Goal: Information Seeking & Learning: Learn about a topic

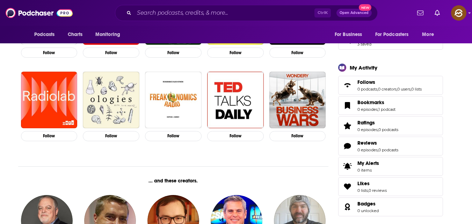
scroll to position [186, 0]
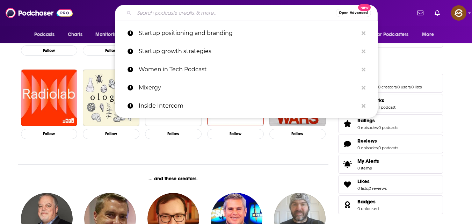
click at [220, 10] on input "Search podcasts, credits, & more..." at bounding box center [235, 12] width 202 height 11
paste input "[URL][DOMAIN_NAME]"
type input "[URL][DOMAIN_NAME]"
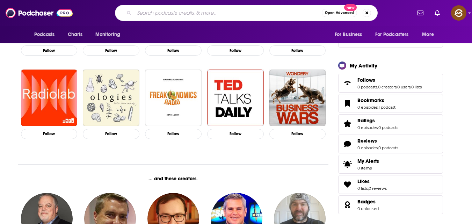
scroll to position [0, 0]
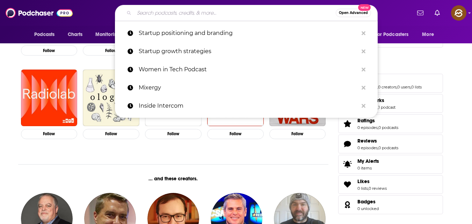
paste input "The Future of Healthcare"
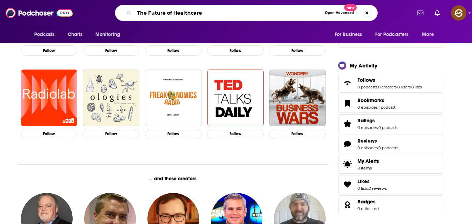
type input "The Future of Healthcare"
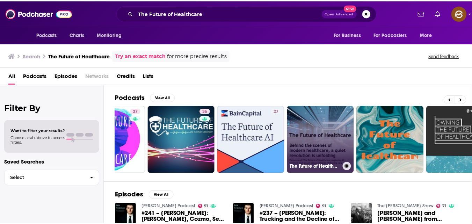
scroll to position [0, 41]
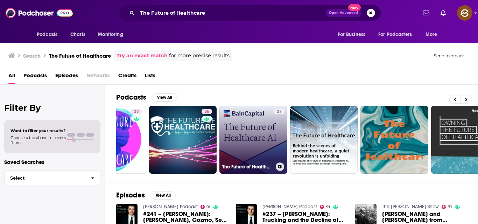
click at [258, 135] on link "27 The Future of Healthcare AI" at bounding box center [253, 140] width 68 height 68
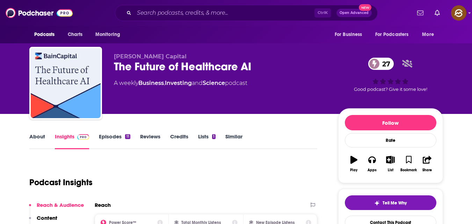
click at [114, 56] on span "Bain Capital" at bounding box center [150, 56] width 73 height 7
copy span "Bain Capital"
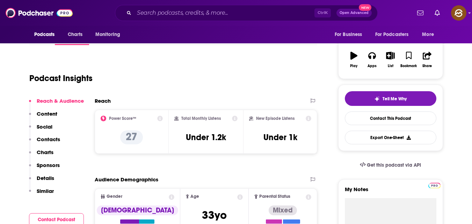
scroll to position [105, 0]
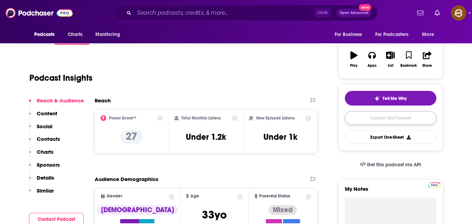
click at [379, 119] on link "Contact This Podcast" at bounding box center [391, 118] width 92 height 14
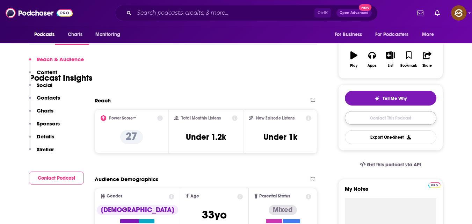
scroll to position [564, 0]
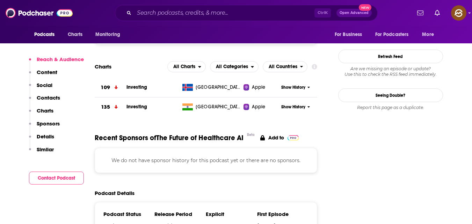
click at [51, 100] on p "Contacts" at bounding box center [48, 97] width 23 height 7
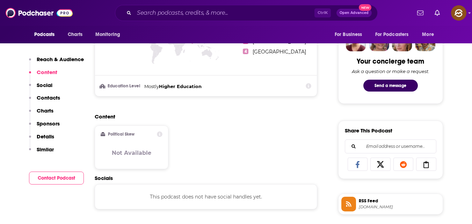
scroll to position [343, 0]
click at [62, 177] on button "Contact Podcast" at bounding box center [56, 178] width 55 height 13
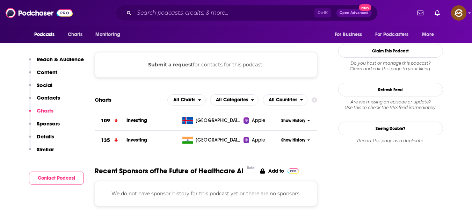
scroll to position [531, 0]
click at [49, 137] on p "Details" at bounding box center [45, 136] width 17 height 7
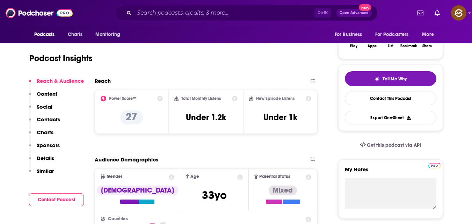
scroll to position [126, 0]
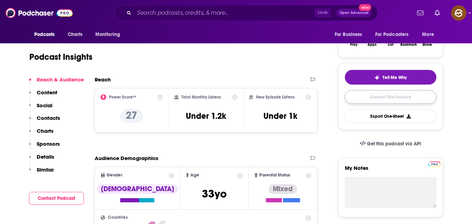
click at [395, 97] on link "Contact This Podcast" at bounding box center [391, 97] width 92 height 14
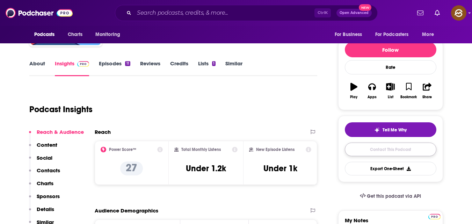
scroll to position [51, 0]
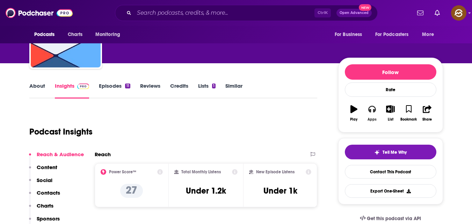
click at [370, 113] on button "Apps" at bounding box center [372, 113] width 18 height 25
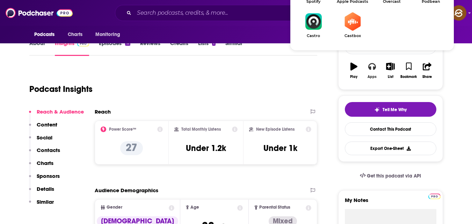
scroll to position [94, 0]
click at [378, 66] on button "Apps" at bounding box center [372, 70] width 18 height 25
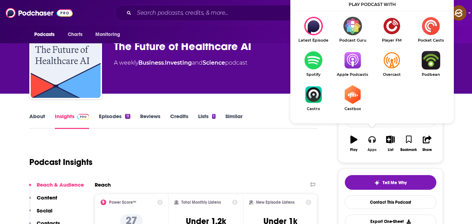
scroll to position [19, 0]
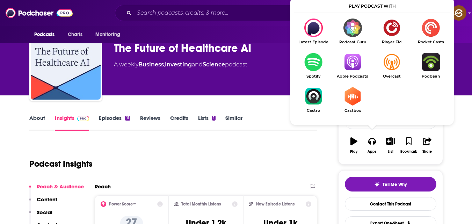
click at [311, 66] on img "Show Listen On dropdown" at bounding box center [313, 62] width 39 height 19
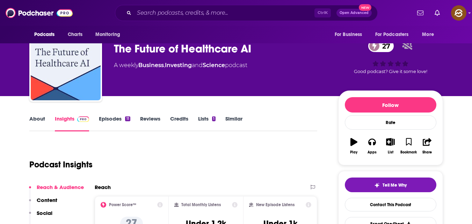
scroll to position [17, 0]
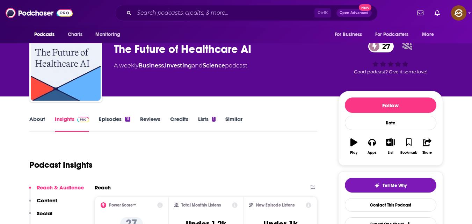
click at [110, 119] on link "Episodes 11" at bounding box center [114, 124] width 31 height 16
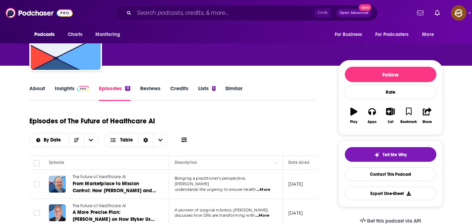
scroll to position [49, 0]
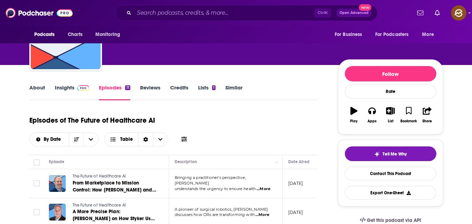
click at [153, 86] on link "Reviews" at bounding box center [150, 92] width 20 height 16
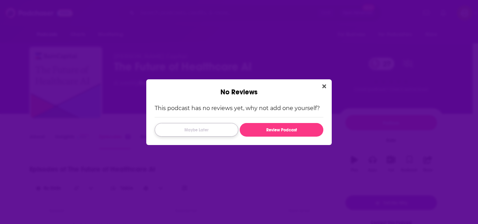
click at [213, 129] on button "Maybe Later" at bounding box center [197, 130] width 84 height 14
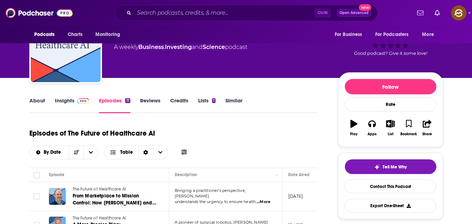
scroll to position [37, 0]
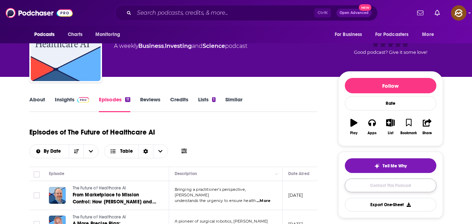
click at [387, 184] on link "Contact This Podcast" at bounding box center [391, 186] width 92 height 14
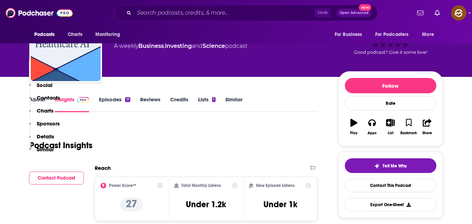
scroll to position [564, 0]
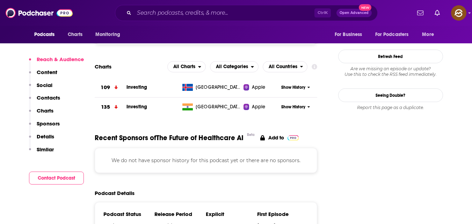
click at [48, 100] on p "Contacts" at bounding box center [48, 97] width 23 height 7
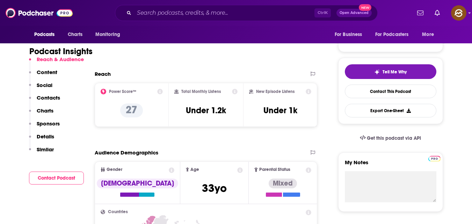
scroll to position [131, 0]
click at [42, 136] on p "Details" at bounding box center [45, 136] width 17 height 7
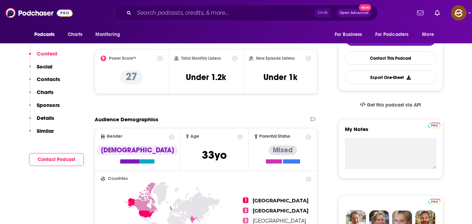
scroll to position [0, 0]
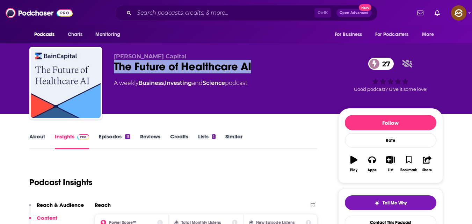
drag, startPoint x: 113, startPoint y: 65, endPoint x: 254, endPoint y: 70, distance: 141.3
click at [254, 70] on div "Bain Capital The Future of Healthcare AI 27 A weekly Business , Investing and S…" at bounding box center [236, 85] width 414 height 76
copy h2 "The Future of Healthcare AI"
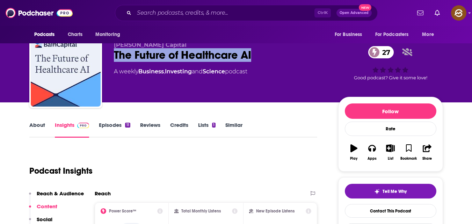
scroll to position [12, 0]
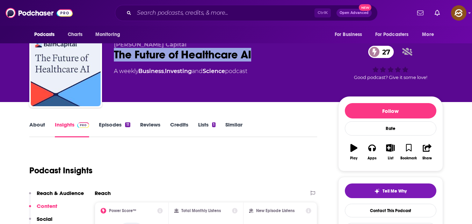
click at [260, 53] on div "The Future of Healthcare AI 27" at bounding box center [220, 55] width 213 height 14
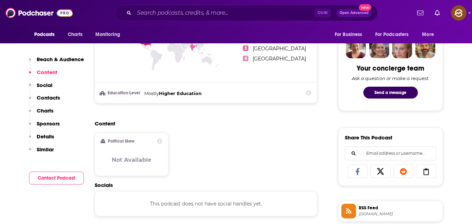
scroll to position [337, 0]
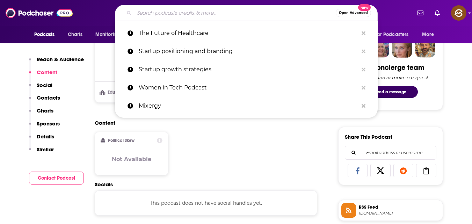
click at [200, 13] on input "Search podcasts, credits, & more..." at bounding box center [235, 12] width 202 height 11
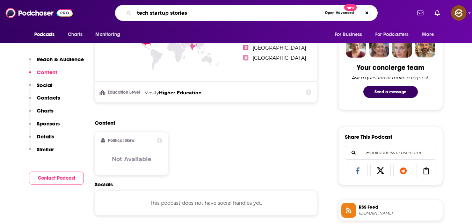
type input "tech startup stories"
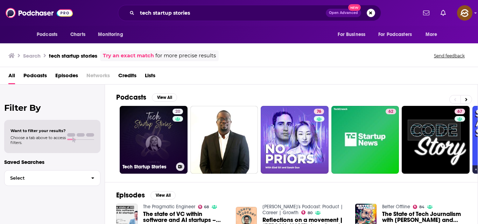
click at [171, 144] on link "20 Tech Startup Stories" at bounding box center [154, 140] width 68 height 68
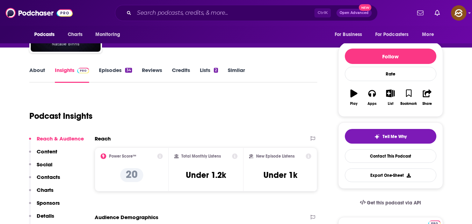
scroll to position [65, 0]
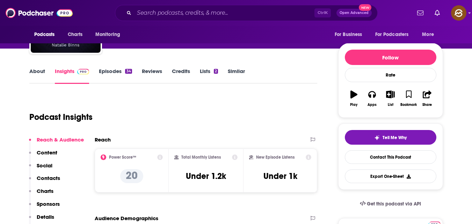
click at [119, 69] on link "Episodes 34" at bounding box center [115, 76] width 33 height 16
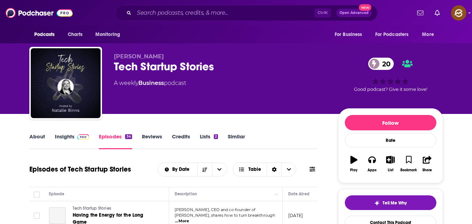
scroll to position [68, 0]
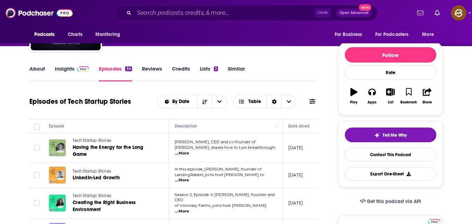
click at [207, 67] on link "Lists 2" at bounding box center [209, 73] width 18 height 16
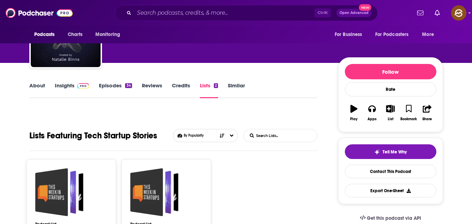
scroll to position [51, 0]
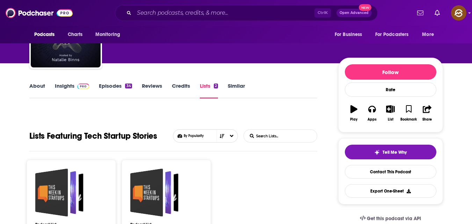
click at [126, 84] on div "34" at bounding box center [128, 86] width 7 height 5
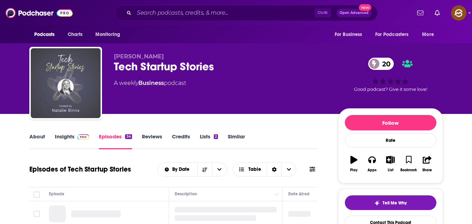
drag, startPoint x: 126, startPoint y: 84, endPoint x: 74, endPoint y: 84, distance: 51.7
click at [74, 84] on img "Tech Startup Stories" at bounding box center [66, 83] width 70 height 70
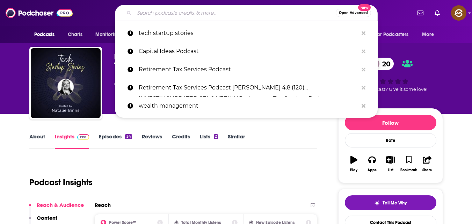
click at [200, 14] on input "Search podcasts, credits, & more..." at bounding box center [235, 12] width 202 height 11
paste input "B2B startup stories"
type input "B2B startup stories"
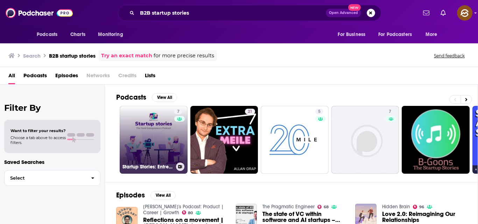
click at [156, 136] on link "7 Startup Stories: Entrepreneurship Education & Startup Training by Europe’s Fo…" at bounding box center [154, 140] width 68 height 68
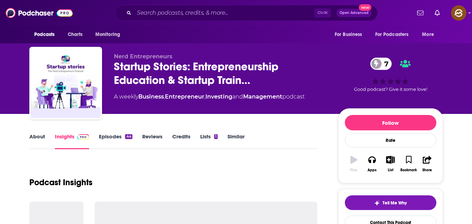
click at [125, 134] on link "Episodes 44" at bounding box center [115, 141] width 33 height 16
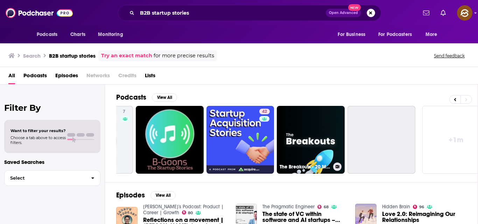
scroll to position [0, 281]
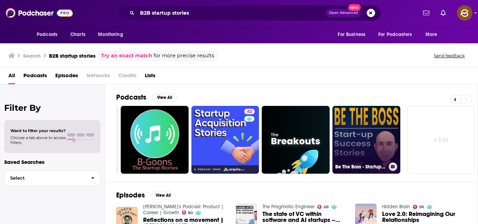
click at [364, 137] on link "Be The Boss - Startup Success Stories" at bounding box center [366, 140] width 68 height 68
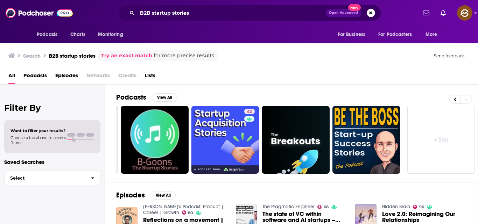
click at [42, 75] on span "Podcasts" at bounding box center [34, 77] width 23 height 14
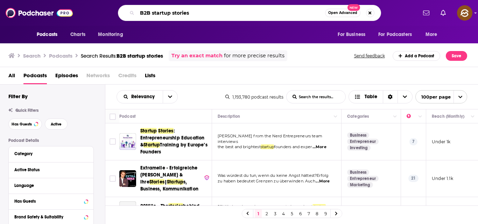
click at [219, 14] on input "B2B startup stories" at bounding box center [231, 12] width 188 height 11
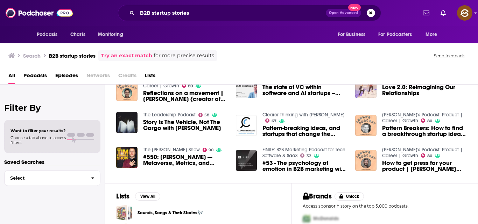
scroll to position [126, 0]
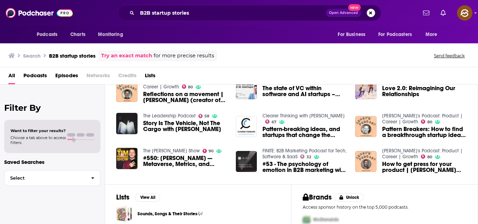
click at [71, 74] on span "Episodes" at bounding box center [66, 77] width 23 height 14
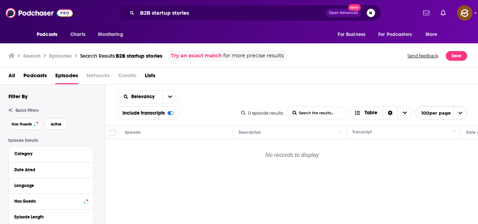
click at [36, 75] on span "Podcasts" at bounding box center [34, 77] width 23 height 14
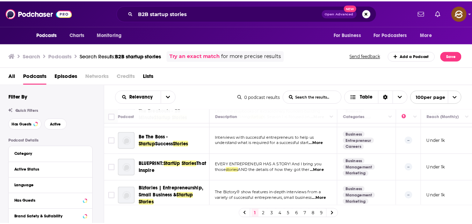
scroll to position [200, 0]
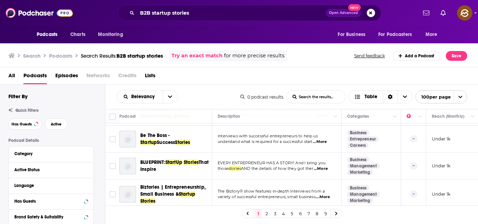
click at [322, 143] on span "...More" at bounding box center [320, 142] width 14 height 6
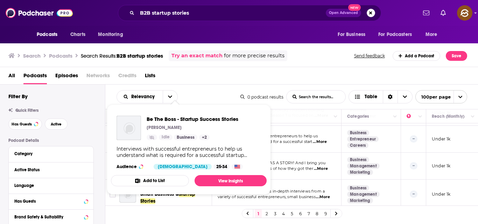
click at [180, 133] on div "Be The Boss - Startup Success Stories Joe Bruce Idle Business + 2" at bounding box center [192, 128] width 92 height 24
click at [173, 119] on span "Be The Boss - Startup Success Stories" at bounding box center [192, 119] width 92 height 7
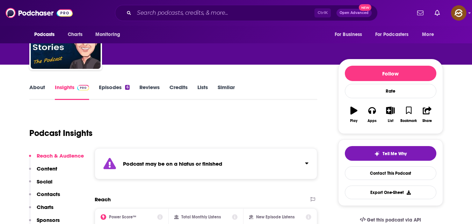
scroll to position [50, 0]
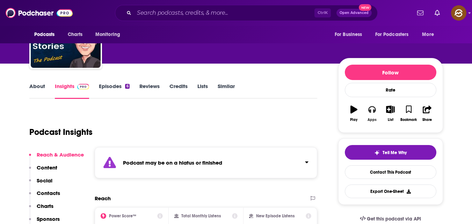
click at [374, 109] on icon "button" at bounding box center [373, 110] width 8 height 8
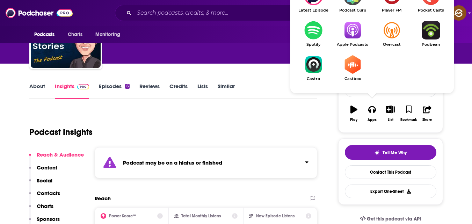
click at [351, 33] on img "Show Listen On dropdown" at bounding box center [352, 30] width 39 height 19
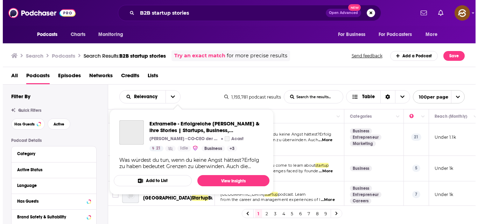
scroll to position [42, 0]
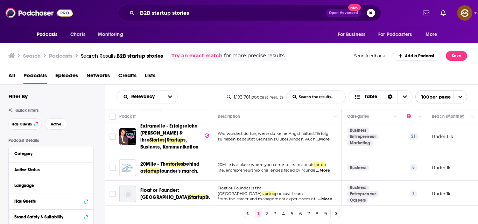
click at [290, 141] on span "zu haben bedeutet Grenzen zu überwinden. Auch" at bounding box center [266, 139] width 98 height 5
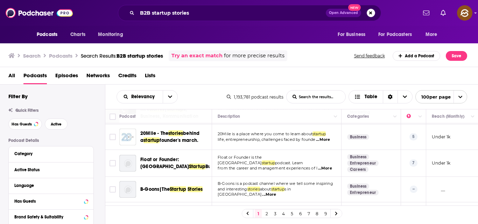
scroll to position [73, 0]
click at [327, 165] on span "...More" at bounding box center [325, 168] width 14 height 6
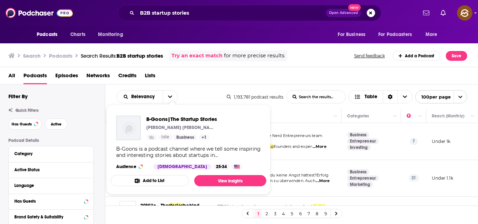
scroll to position [73, 0]
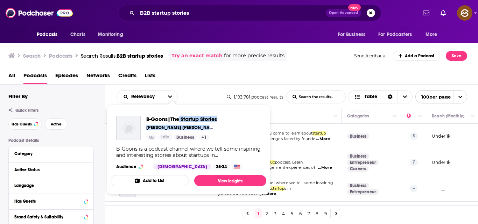
drag, startPoint x: 195, startPoint y: 127, endPoint x: 179, endPoint y: 120, distance: 17.7
click at [179, 120] on div "B-Goons|The Startup Stories [PERSON_NAME] [PERSON_NAME] Idle Business + 1" at bounding box center [181, 128] width 71 height 24
click at [238, 149] on div "B-Goons is a podcast channel where we tell some inspiring and interesting stori…" at bounding box center [188, 152] width 144 height 13
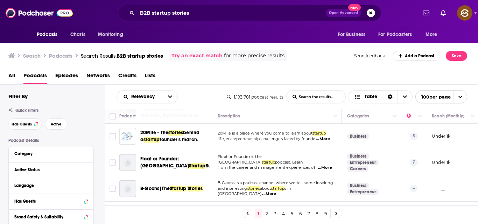
click at [275, 124] on td "20Mile is a place where you come to learn about startup life, entrepreneurship,…" at bounding box center [276, 137] width 129 height 26
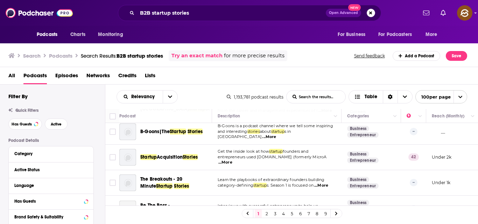
scroll to position [130, 0]
click at [282, 153] on span "startup" at bounding box center [275, 151] width 13 height 5
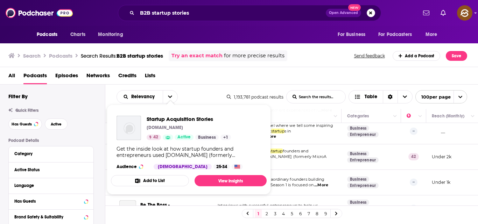
click at [174, 160] on div "Startup Acquisition Stories [DOMAIN_NAME] 42 Active Business + 1 Get the inside…" at bounding box center [189, 142] width 156 height 65
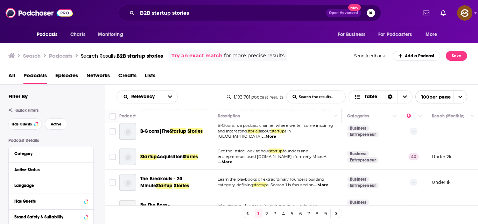
click at [232, 159] on span "...More" at bounding box center [225, 162] width 14 height 6
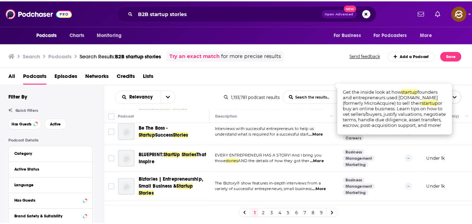
scroll to position [208, 0]
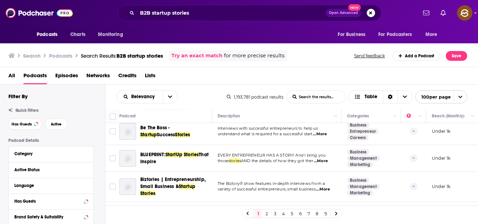
click at [325, 160] on span "...More" at bounding box center [321, 161] width 14 height 6
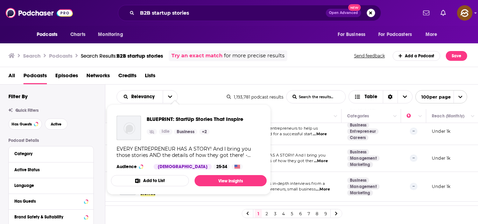
click at [188, 155] on div "EVERY ENTREPRENEUR HAS A STORY! And I bring you those stories AND the details o…" at bounding box center [188, 152] width 144 height 13
click at [156, 160] on div "BLUEPRINT: StartUp Stories That Inspire Idle Business + 2 EVERY ENTREPRENEUR HA…" at bounding box center [189, 142] width 156 height 65
click at [194, 119] on span "BLUEPRINT: StartUp Stories That Inspire" at bounding box center [194, 119] width 97 height 7
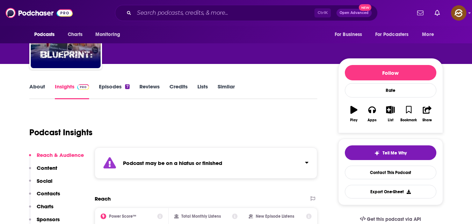
scroll to position [59, 0]
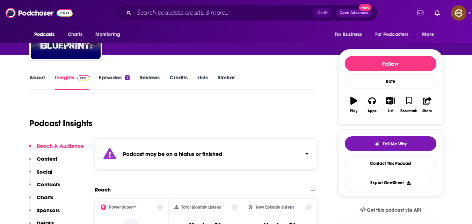
click at [108, 76] on link "Episodes 7" at bounding box center [114, 82] width 30 height 16
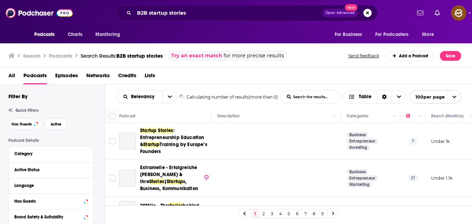
click at [459, 93] on span "open menu" at bounding box center [454, 97] width 13 height 13
click at [457, 96] on icon "open menu" at bounding box center [454, 97] width 5 height 5
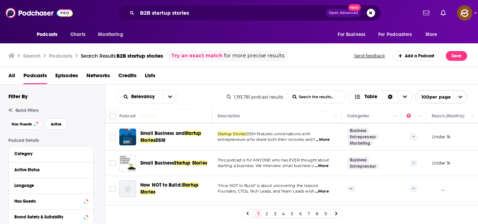
scroll to position [286, 0]
click at [323, 140] on span "...More" at bounding box center [322, 140] width 14 height 6
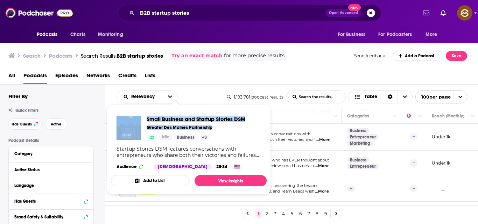
drag, startPoint x: 212, startPoint y: 128, endPoint x: 143, endPoint y: 119, distance: 69.9
click at [143, 119] on div "Small Business and Startup Stories DSM Greater Des Moines Partnership Idle Busi…" at bounding box center [180, 128] width 129 height 24
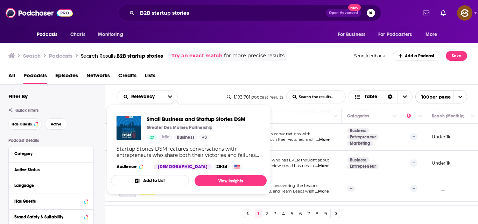
click at [143, 119] on div "Small Business and Startup Stories DSM Greater Des Moines Partnership Idle Busi…" at bounding box center [180, 128] width 129 height 24
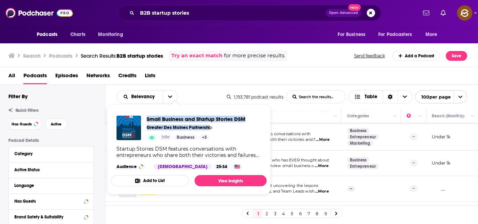
drag, startPoint x: 210, startPoint y: 127, endPoint x: 148, endPoint y: 121, distance: 63.2
click at [148, 121] on div "Small Business and Startup Stories DSM Greater Des Moines Partnership Idle Busi…" at bounding box center [195, 128] width 99 height 24
copy div "Small Business and Startup Stories DSM Greater Des Moines Partnershi"
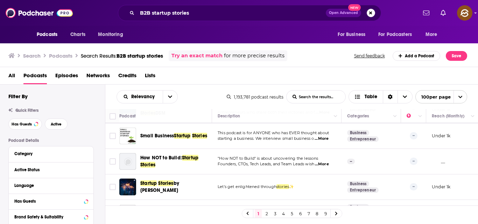
scroll to position [313, 0]
click at [322, 163] on span "...More" at bounding box center [322, 164] width 14 height 6
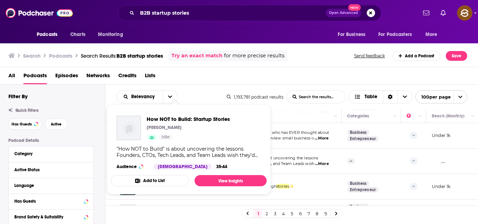
click at [166, 157] on div ""How NOT to Build" is about uncovering the lessons Founders, CTOs, Tech Leads, …" at bounding box center [188, 152] width 144 height 13
drag, startPoint x: 163, startPoint y: 127, endPoint x: 144, endPoint y: 120, distance: 19.7
click at [144, 120] on div "How NOT to Build: Startup Stories [PERSON_NAME]" at bounding box center [172, 128] width 113 height 24
copy div "How NOT to Build: Startup Stories [PERSON_NAME]"
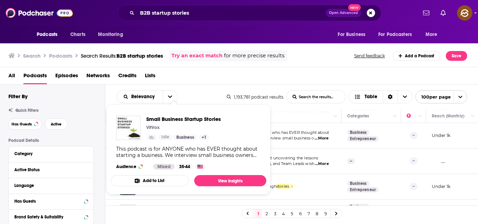
click at [286, 142] on td "This podcast is for ANYONE who has EVER thought about starting a business. We i…" at bounding box center [276, 136] width 129 height 26
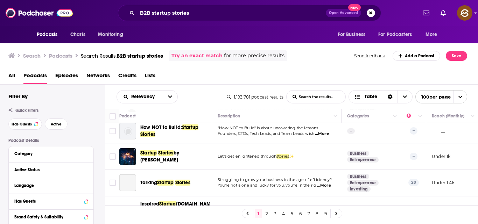
scroll to position [345, 0]
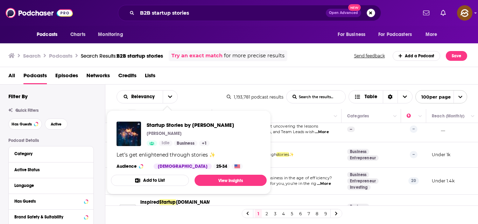
click at [179, 153] on div "Let’s get enlightened through stories ✨" at bounding box center [165, 155] width 99 height 6
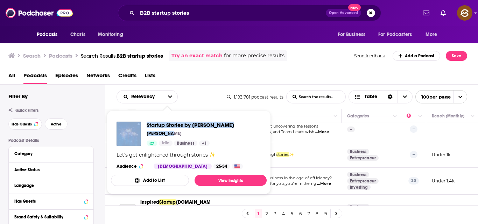
drag, startPoint x: 169, startPoint y: 135, endPoint x: 137, endPoint y: 120, distance: 35.2
click at [137, 120] on div "Startup Stories by [PERSON_NAME] [PERSON_NAME] Idle Business + 1 Let’s get enli…" at bounding box center [189, 145] width 156 height 59
copy div "Startup Stories by [PERSON_NAME] [PERSON_NAME]"
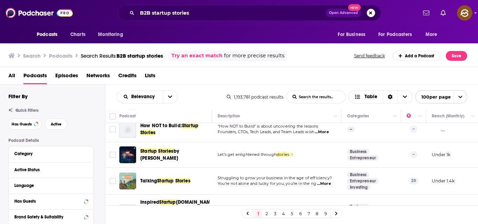
click at [318, 99] on stories-list-search-input "List Search Input" at bounding box center [315, 97] width 59 height 13
click at [355, 95] on icon "Choose View" at bounding box center [357, 96] width 6 height 5
click at [373, 98] on span "Table" at bounding box center [370, 96] width 13 height 5
click at [402, 97] on icon "Choose View" at bounding box center [404, 96] width 4 height 5
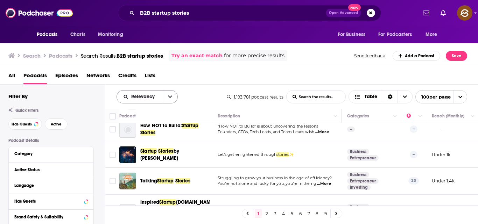
click at [170, 95] on icon "open menu" at bounding box center [170, 96] width 4 height 5
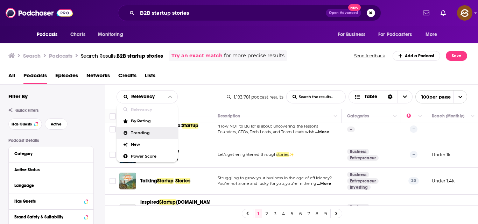
click at [146, 134] on span "Trending" at bounding box center [151, 133] width 41 height 4
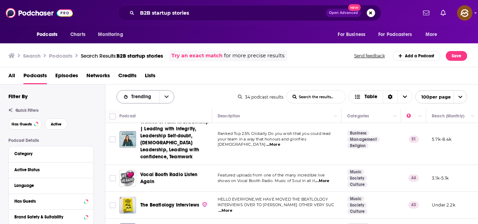
click at [164, 99] on icon "open menu" at bounding box center [166, 96] width 4 height 5
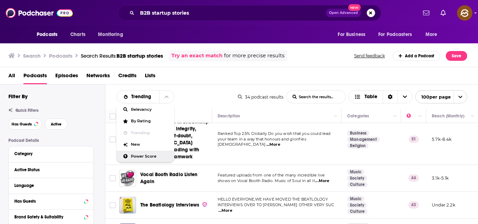
click at [146, 155] on span "Power Score" at bounding box center [150, 157] width 38 height 4
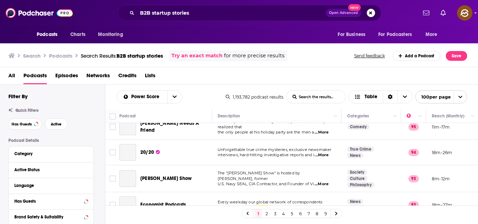
scroll to position [0, 0]
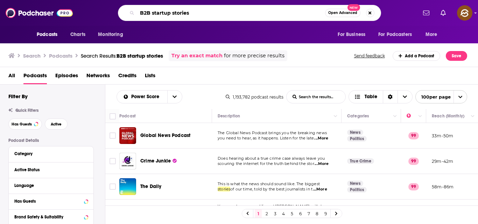
click at [205, 13] on input "B2B startup stories" at bounding box center [231, 12] width 188 height 11
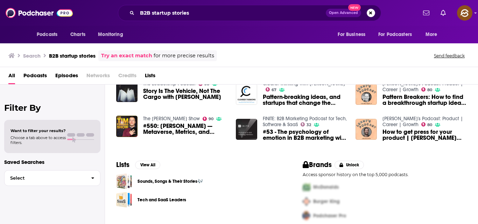
scroll to position [158, 0]
click at [68, 75] on span "Episodes" at bounding box center [66, 77] width 23 height 14
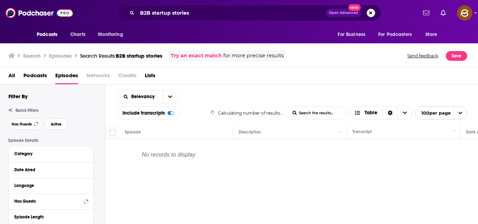
click at [30, 76] on span "Podcasts" at bounding box center [34, 77] width 23 height 14
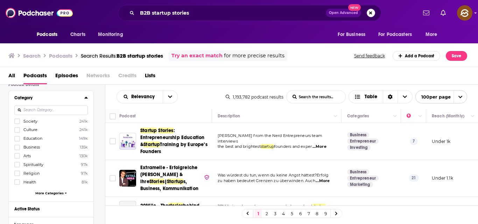
scroll to position [56, 0]
click at [61, 192] on span "More Categories" at bounding box center [49, 193] width 28 height 4
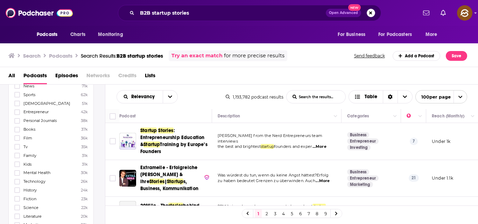
scroll to position [188, 0]
click at [39, 181] on span "Technology" at bounding box center [34, 180] width 22 height 5
click at [17, 183] on input "multiSelectOption-technology-22" at bounding box center [17, 183] width 0 height 0
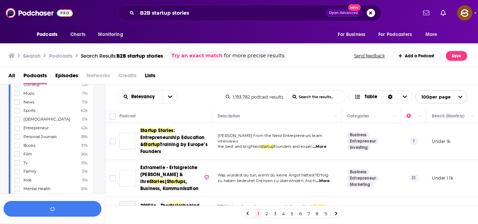
scroll to position [207, 0]
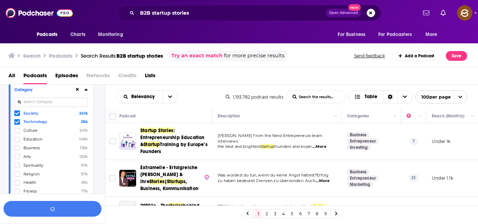
click at [26, 113] on span "Society" at bounding box center [30, 113] width 15 height 5
click at [17, 115] on input "multiSelectOption-society-0" at bounding box center [17, 115] width 0 height 0
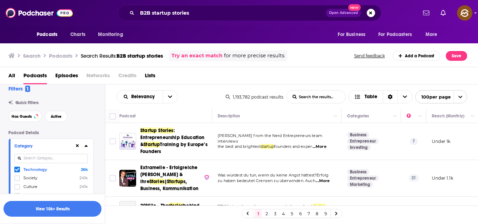
scroll to position [0, 0]
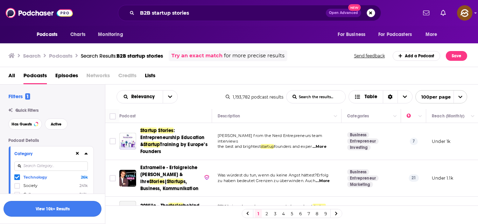
click at [54, 208] on button "View 10k+ Results" at bounding box center [52, 209] width 98 height 16
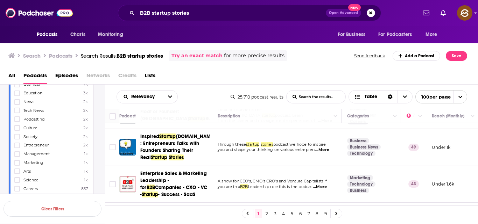
scroll to position [21, 0]
click at [324, 148] on span "...More" at bounding box center [322, 150] width 14 height 6
click at [287, 116] on button "Move" at bounding box center [276, 116] width 118 height 8
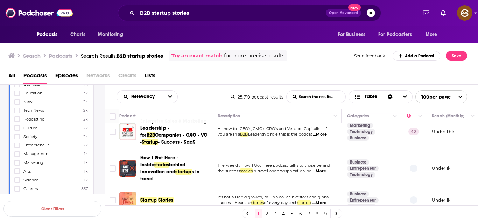
scroll to position [74, 0]
click at [323, 168] on span "...More" at bounding box center [319, 171] width 14 height 6
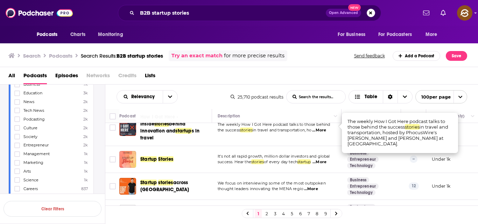
scroll to position [115, 0]
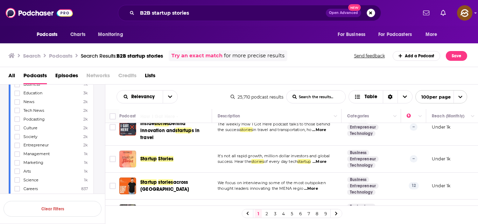
click at [325, 159] on span "...More" at bounding box center [319, 162] width 14 height 6
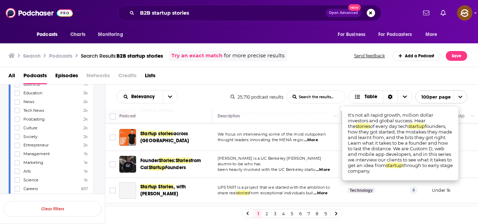
scroll to position [164, 0]
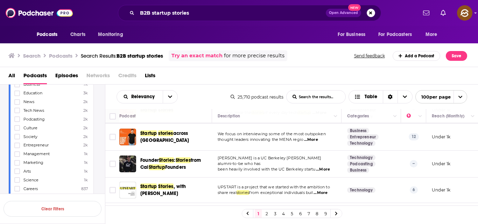
click at [320, 167] on span "...More" at bounding box center [323, 170] width 14 height 6
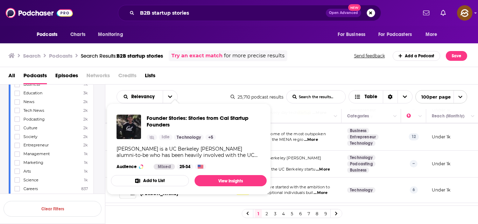
click at [188, 162] on div "Founder Stories: Stories from Cal Startup Founders Idle Technology + 5 [PERSON_…" at bounding box center [189, 142] width 156 height 66
drag, startPoint x: 146, startPoint y: 116, endPoint x: 188, endPoint y: 129, distance: 44.6
click at [188, 129] on div "Founder Stories: Stories from Cal Startup Founders Idle Technology + 5" at bounding box center [188, 128] width 144 height 26
copy span "Founder Stories: Stories from Cal Startup Founders"
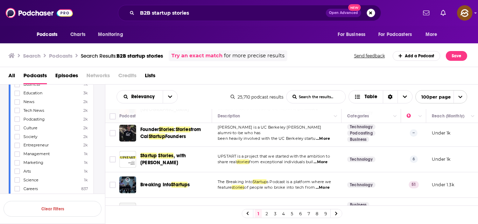
scroll to position [195, 0]
click at [323, 159] on span "...More" at bounding box center [320, 162] width 14 height 6
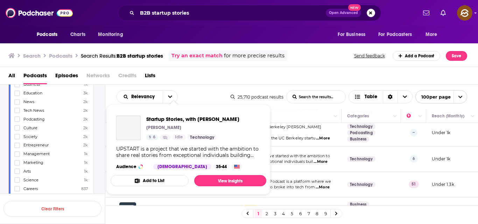
click at [187, 151] on div "Podcasts Charts Monitoring B2B startup stories Open Advanced New For Business F…" at bounding box center [239, 112] width 478 height 224
drag, startPoint x: 146, startPoint y: 117, endPoint x: 179, endPoint y: 127, distance: 34.6
click at [179, 127] on div "Startup Stories, with [PERSON_NAME] 6 Idle Technology" at bounding box center [177, 128] width 123 height 24
copy div "Startup Stories, with [PERSON_NAME]"
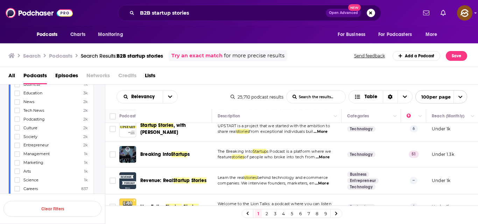
scroll to position [225, 0]
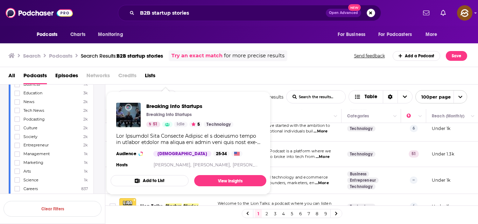
click at [157, 146] on div "Breaking Into Startups Breaking Into Startups 51 Idle 5 Technology Audience [DE…" at bounding box center [188, 136] width 156 height 78
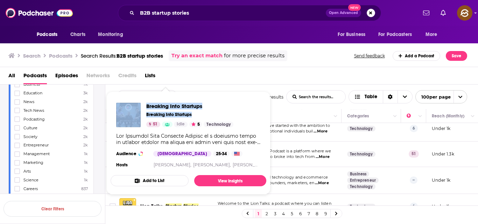
drag, startPoint x: 193, startPoint y: 114, endPoint x: 141, endPoint y: 97, distance: 54.8
click at [141, 97] on div "Breaking Into Startups Breaking Into Startups 51 Idle 5 Technology Audience [DE…" at bounding box center [188, 136] width 156 height 78
copy div "Breaking Into Startups Breaking Into Startups"
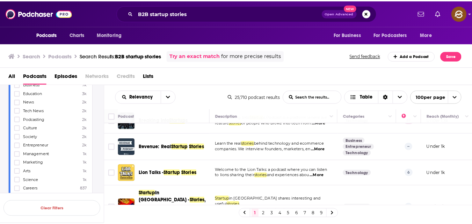
scroll to position [260, 0]
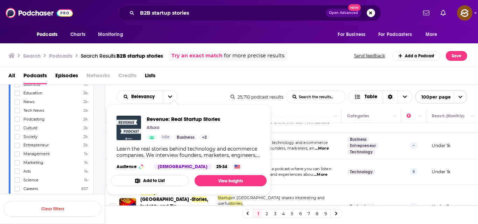
click at [179, 136] on div "Podcasts Charts Monitoring B2B startup stories Open Advanced New For Business F…" at bounding box center [239, 112] width 478 height 224
drag, startPoint x: 145, startPoint y: 118, endPoint x: 229, endPoint y: 120, distance: 83.6
click at [229, 120] on div "Revenue: Real Startup Stories Alluxo Idle Business + 2 Learn the real stories b…" at bounding box center [189, 142] width 156 height 65
copy span "Revenue: Real Startup Stories"
click at [152, 138] on icon "Show Podcast Details" at bounding box center [151, 137] width 5 height 3
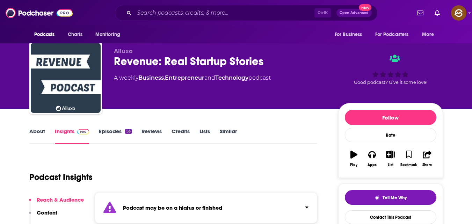
scroll to position [2, 0]
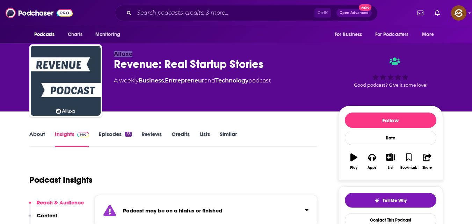
drag, startPoint x: 116, startPoint y: 53, endPoint x: 139, endPoint y: 53, distance: 23.4
click at [139, 53] on p "Alluxo" at bounding box center [220, 54] width 213 height 7
copy span "Alluxo"
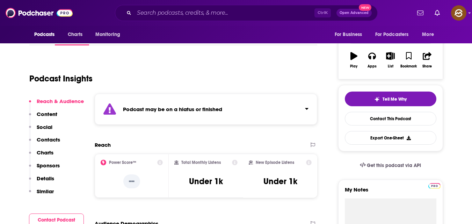
scroll to position [104, 0]
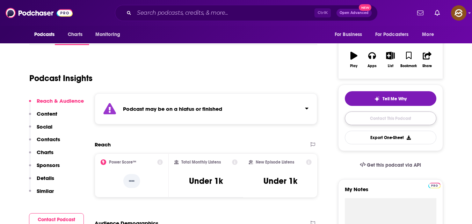
click at [401, 117] on link "Contact This Podcast" at bounding box center [391, 119] width 92 height 14
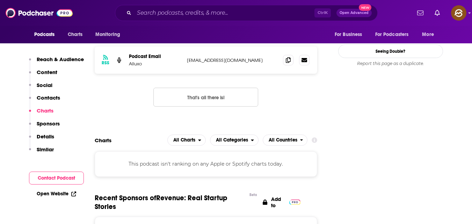
scroll to position [604, 0]
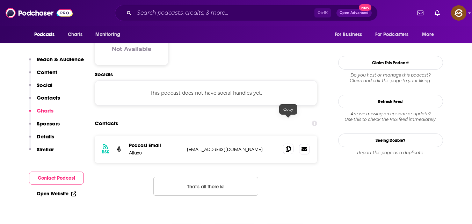
click at [285, 144] on span at bounding box center [288, 149] width 10 height 10
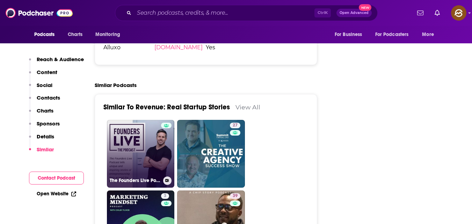
scroll to position [1110, 0]
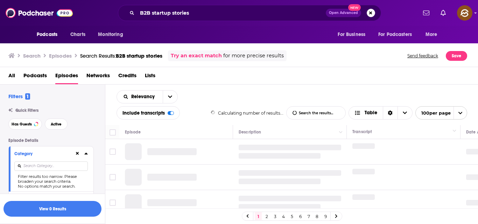
click at [207, 80] on div "All Podcasts Episodes Networks Credits Lists" at bounding box center [240, 77] width 464 height 14
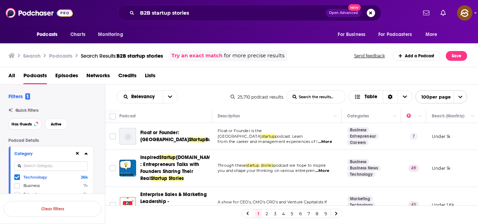
click at [300, 152] on td "Through these startup stories podcast we hope to inspire you and shape your thi…" at bounding box center [276, 168] width 129 height 37
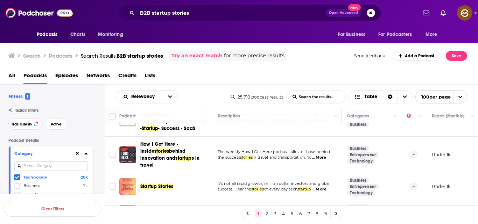
scroll to position [87, 0]
drag, startPoint x: 300, startPoint y: 152, endPoint x: 321, endPoint y: 153, distance: 21.7
click at [321, 155] on p "the success stories in travel and transportation, ho ...More" at bounding box center [276, 158] width 118 height 6
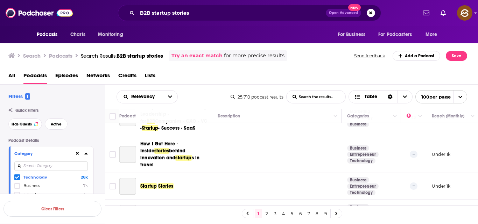
click at [266, 215] on link "2" at bounding box center [266, 213] width 7 height 8
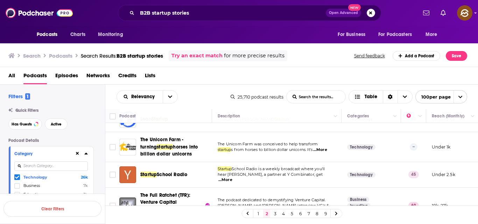
scroll to position [100, 0]
click at [232, 177] on span "...More" at bounding box center [225, 180] width 14 height 6
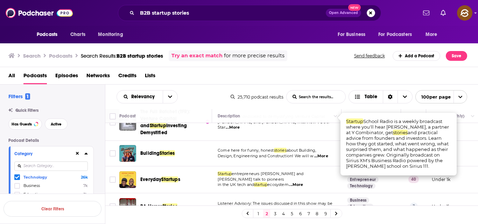
scroll to position [158, 0]
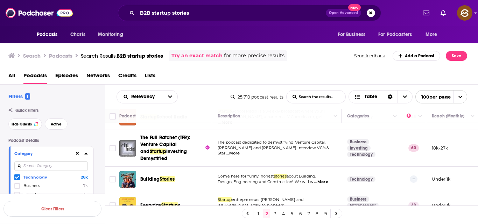
click at [240, 151] on span "...More" at bounding box center [233, 154] width 14 height 6
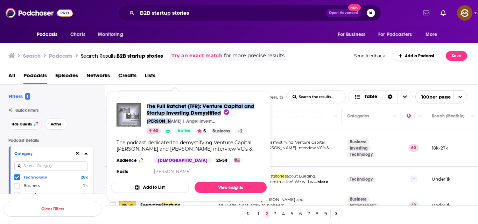
drag, startPoint x: 169, startPoint y: 120, endPoint x: 148, endPoint y: 102, distance: 27.8
click at [148, 102] on div "The Full Ratchet (TFR): Venture Capital and Startup Investing Demystified [PERS…" at bounding box center [189, 139] width 156 height 85
copy div "The Full Ratchet (TFR): Venture Capital and Startup Investing Demystified [PERS…"
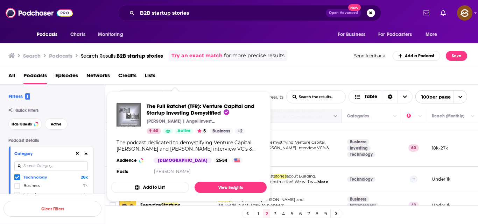
click at [285, 117] on button "Move" at bounding box center [276, 116] width 118 height 8
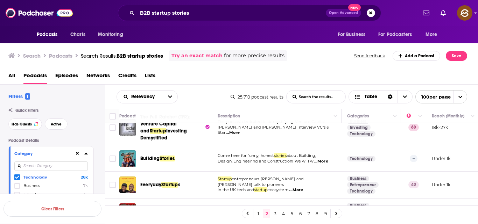
scroll to position [179, 0]
click at [322, 161] on span "...More" at bounding box center [321, 161] width 14 height 6
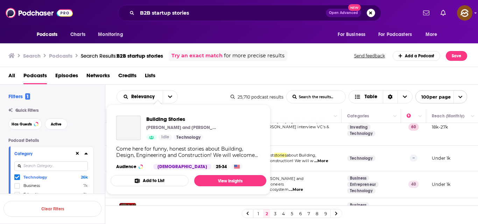
click at [153, 162] on div "Building Stories [PERSON_NAME] and [PERSON_NAME] Idle Technology Come here for …" at bounding box center [188, 142] width 156 height 65
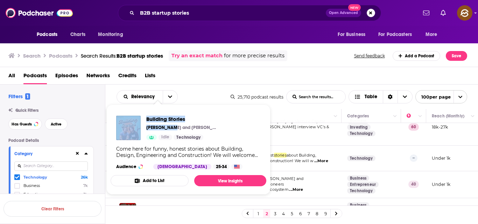
drag, startPoint x: 171, startPoint y: 128, endPoint x: 141, endPoint y: 116, distance: 32.3
click at [141, 116] on div "Building Stories [PERSON_NAME] and [PERSON_NAME] Idle Technology" at bounding box center [166, 128] width 100 height 24
copy div "Building Stories [PERSON_NAME]"
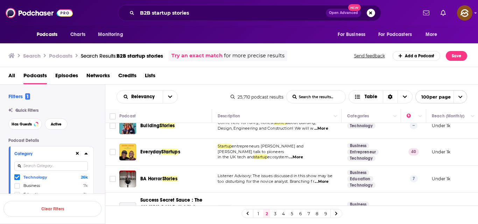
scroll to position [213, 0]
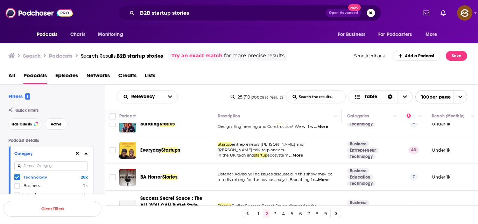
click at [230, 153] on span "in the UK tech and" at bounding box center [235, 155] width 36 height 5
click at [223, 147] on span "Startup" at bounding box center [224, 144] width 14 height 5
click at [230, 147] on span "Startup" at bounding box center [224, 144] width 14 height 5
click at [161, 148] on div "Podcasts Charts Monitoring B2B startup stories Open Advanced New For Business F…" at bounding box center [239, 112] width 478 height 224
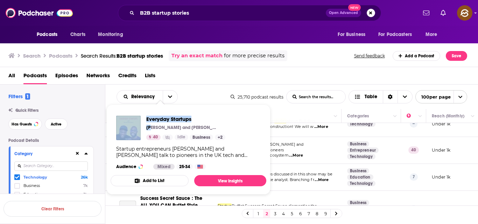
drag, startPoint x: 152, startPoint y: 127, endPoint x: 142, endPoint y: 115, distance: 15.4
click at [142, 115] on div "Everyday Startups [PERSON_NAME] and [PERSON_NAME] 40 Idle Business + 2 Startup …" at bounding box center [188, 142] width 156 height 65
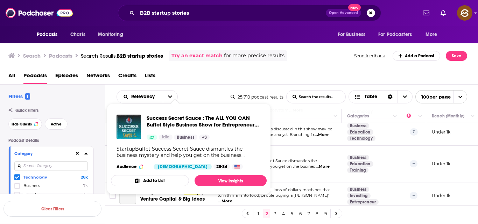
scroll to position [258, 0]
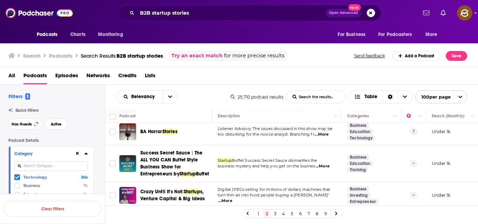
click at [327, 158] on td "Startup Buffet Success Secret Sauce dismantles the business mystery and help yo…" at bounding box center [276, 163] width 129 height 37
click at [326, 169] on span "...More" at bounding box center [322, 167] width 14 height 6
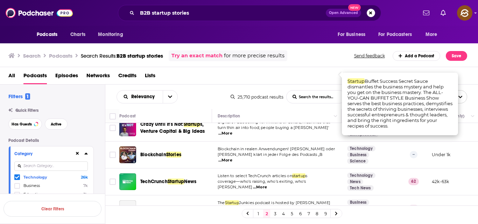
scroll to position [358, 0]
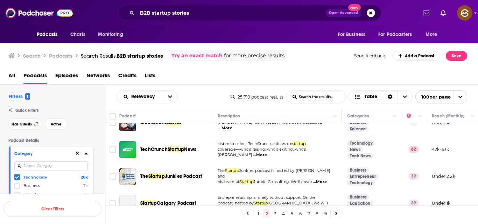
click at [267, 158] on span "...More" at bounding box center [260, 155] width 14 height 6
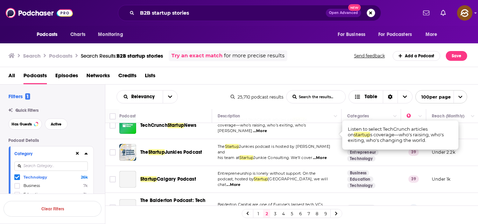
scroll to position [383, 0]
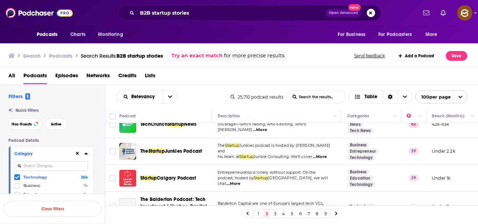
click at [326, 159] on span "...More" at bounding box center [320, 157] width 14 height 6
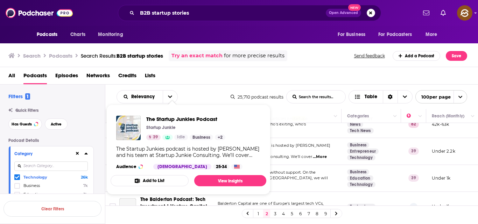
click at [158, 159] on div "The Startup Junkies Podcast Startup Junkie 39 Idle Business + 2 The Startup Jun…" at bounding box center [188, 142] width 156 height 65
drag, startPoint x: 177, startPoint y: 127, endPoint x: 145, endPoint y: 115, distance: 33.3
click at [146, 115] on div "The Startup Junkies Podcast Startup Junkie 39 Idle Business + 2 The Startup Jun…" at bounding box center [188, 142] width 156 height 65
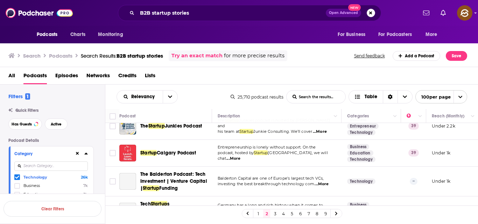
scroll to position [409, 0]
click at [240, 161] on span "...More" at bounding box center [233, 159] width 14 height 6
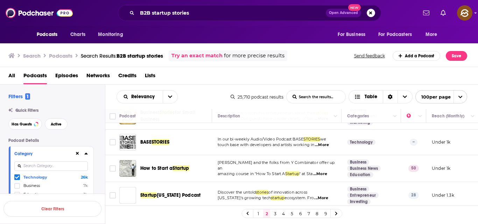
scroll to position [896, 0]
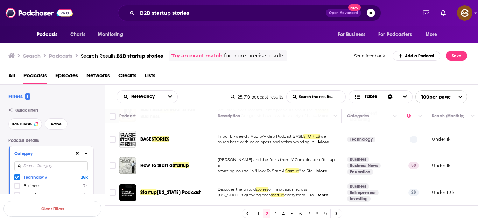
click at [321, 169] on span "...More" at bounding box center [320, 172] width 14 height 6
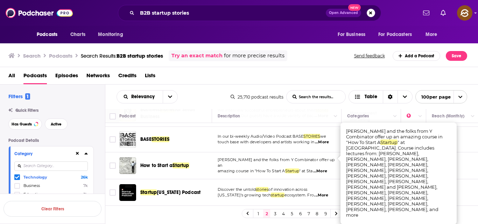
click at [314, 179] on td "Discover the untold stories of innovation across [US_STATE]'s growing tech star…" at bounding box center [276, 192] width 129 height 27
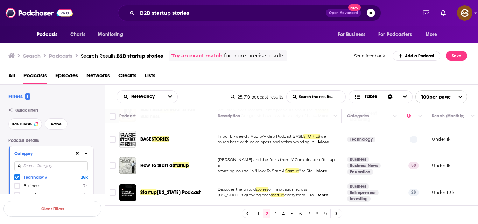
click at [322, 193] on span "...More" at bounding box center [321, 196] width 14 height 6
click at [307, 152] on td "[PERSON_NAME] and the folks from Y Combinator offer up an amazing course in "Ho…" at bounding box center [276, 165] width 129 height 27
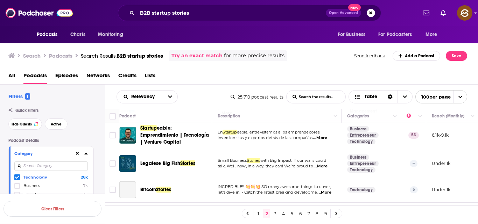
scroll to position [1013, 0]
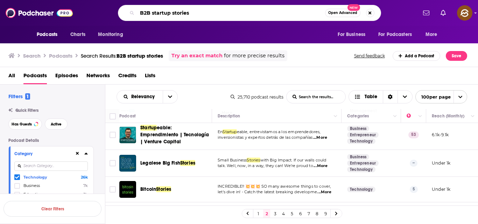
click at [196, 9] on input "B2B startup stories" at bounding box center [231, 12] width 188 height 11
type input "B"
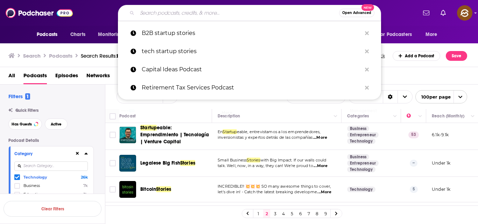
paste input "Tech innovation storytelling"
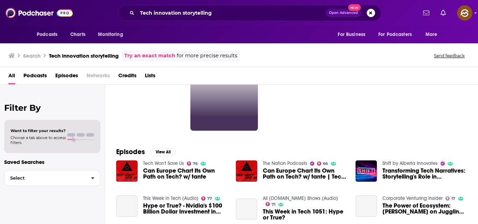
scroll to position [43, 0]
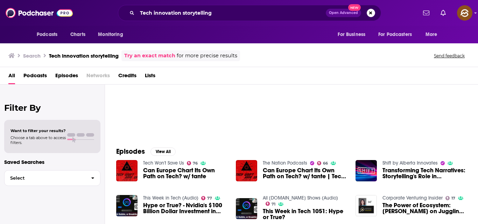
click at [68, 75] on span "Episodes" at bounding box center [66, 77] width 23 height 14
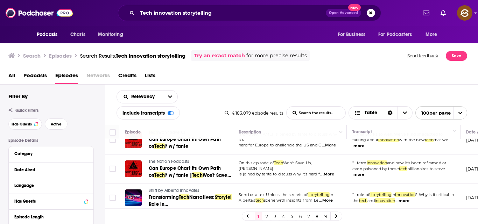
scroll to position [15, 0]
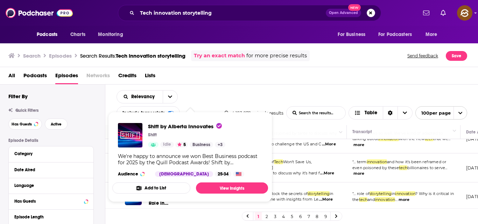
click at [236, 97] on div "Relevancy List Search Input Search the results... Include transcripts Table 4,1…" at bounding box center [291, 105] width 373 height 41
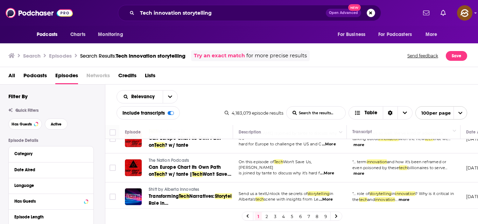
scroll to position [0, 0]
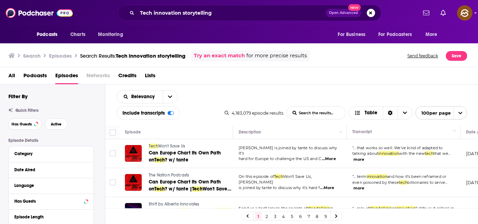
click at [299, 97] on div "Relevancy List Search Input Search the results... Include transcripts Table 4,1…" at bounding box center [291, 105] width 373 height 41
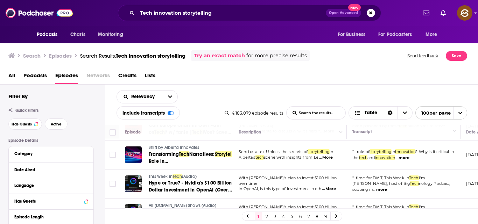
scroll to position [56, 0]
click at [325, 159] on span "...More" at bounding box center [326, 158] width 14 height 6
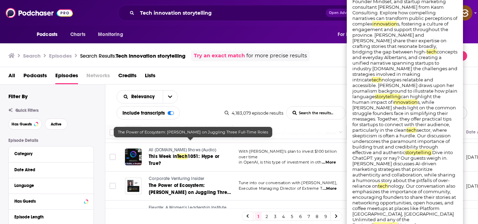
scroll to position [250, 0]
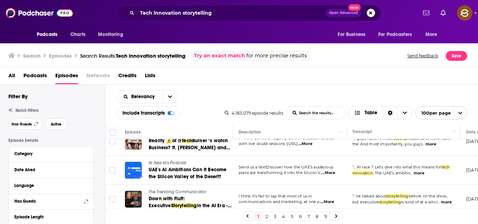
click at [37, 75] on span "Podcasts" at bounding box center [34, 77] width 23 height 14
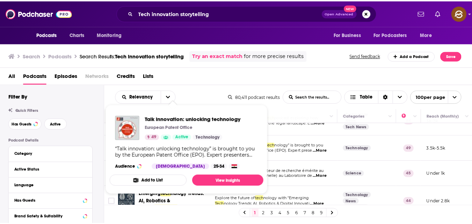
scroll to position [17, 0]
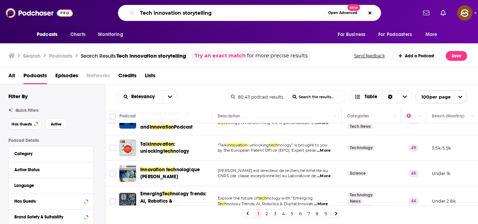
click at [216, 12] on input "Tech innovation storytelling" at bounding box center [231, 12] width 188 height 11
type input "T"
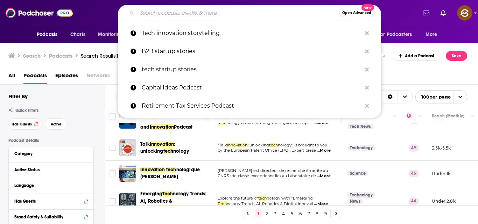
paste input "Innovation Storytellers"
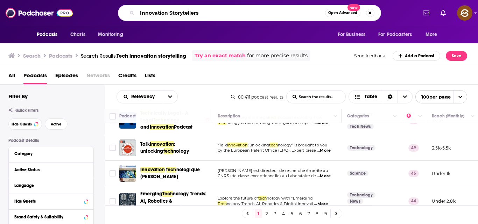
type input "Innovation Storytellers"
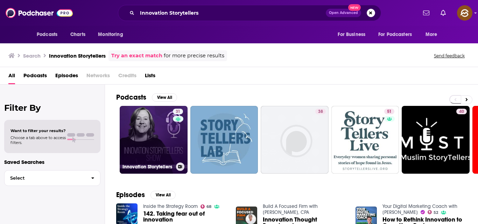
click at [160, 133] on link "31 Innovation Storytellers" at bounding box center [154, 140] width 68 height 68
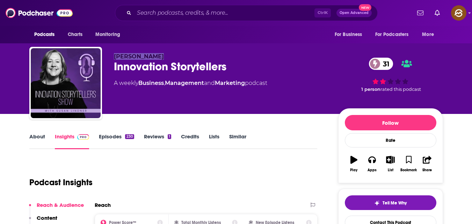
drag, startPoint x: 113, startPoint y: 55, endPoint x: 170, endPoint y: 56, distance: 56.6
click at [170, 56] on div "[PERSON_NAME] Innovation Storytellers 31 A weekly Business , Management and Mar…" at bounding box center [236, 85] width 414 height 76
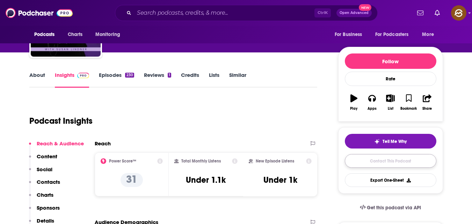
click at [361, 159] on link "Contact This Podcast" at bounding box center [391, 161] width 92 height 14
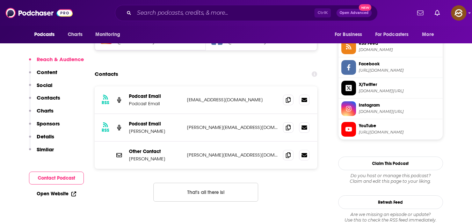
scroll to position [609, 0]
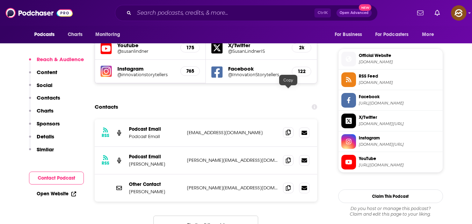
click at [290, 127] on span at bounding box center [288, 132] width 10 height 10
click at [288, 157] on icon at bounding box center [288, 160] width 5 height 6
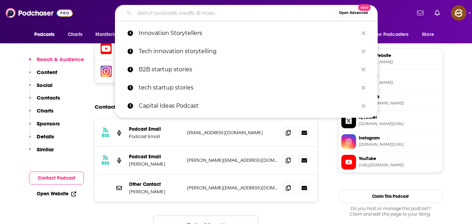
click at [213, 9] on input "Search podcasts, credits, & more..." at bounding box center [235, 12] width 202 height 11
paste input "Code Story: Insights from Startup Tech Leaders"
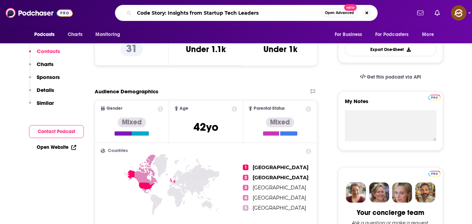
scroll to position [0, 0]
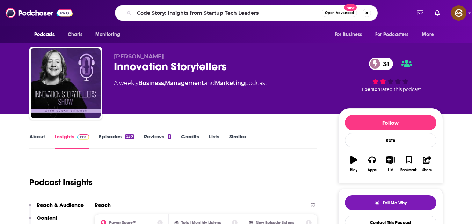
click at [117, 56] on span "[PERSON_NAME]" at bounding box center [139, 56] width 50 height 7
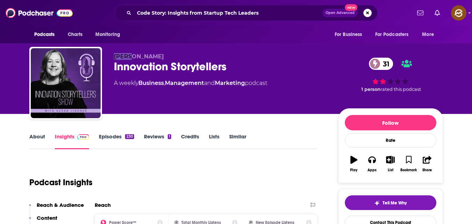
click at [117, 56] on span "[PERSON_NAME]" at bounding box center [139, 56] width 50 height 7
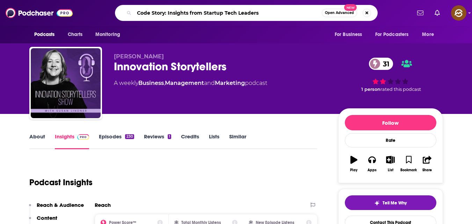
click at [261, 13] on input "Code Story: Insights from Startup Tech Leaders" at bounding box center [228, 12] width 188 height 11
type input "C"
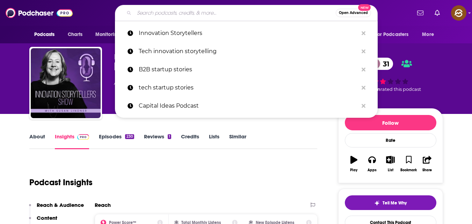
paste input "Code Story: Insights from Startup Tech Leaders"
type input "Code Story: Insights from Startup Tech Leaders"
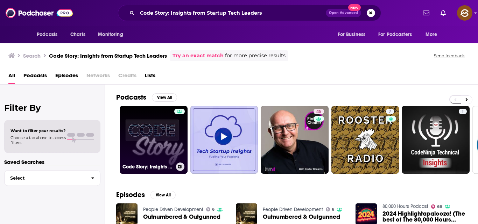
click at [162, 135] on link "Code Story: Insights from Startup Tech Leaders" at bounding box center [154, 140] width 68 height 68
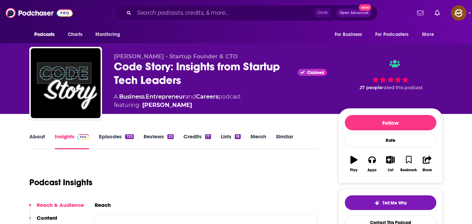
click at [116, 55] on span "[PERSON_NAME] - Startup Founder & CTO" at bounding box center [176, 56] width 124 height 7
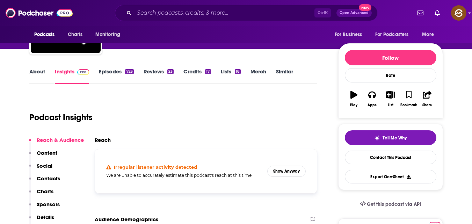
scroll to position [65, 0]
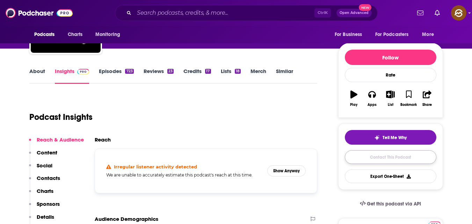
click at [403, 154] on link "Contact This Podcast" at bounding box center [391, 157] width 92 height 14
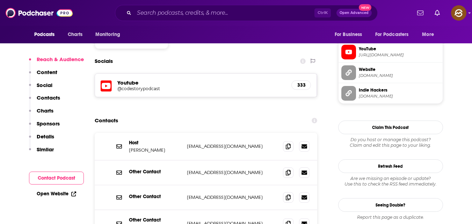
scroll to position [577, 0]
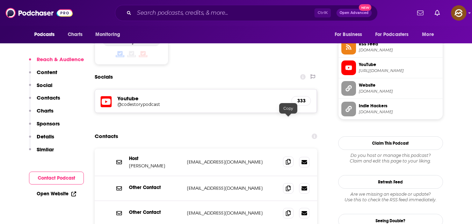
click at [288, 157] on span at bounding box center [288, 162] width 10 height 10
